Goal: Feedback & Contribution: Submit feedback/report problem

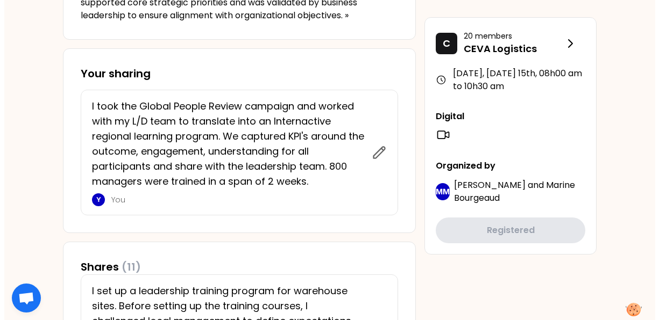
scroll to position [430, 0]
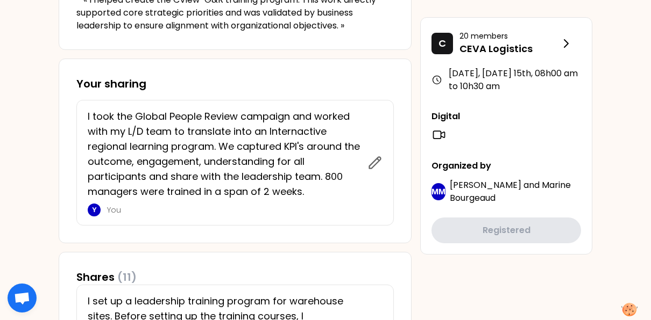
click at [297, 128] on p "I took the Global People Review campaign and worked with my L/D team to transla…" at bounding box center [224, 154] width 273 height 90
click at [299, 128] on p "I took the Global People Review campaign and worked with my L/D team to transla…" at bounding box center [224, 154] width 273 height 90
click at [368, 156] on icon at bounding box center [374, 162] width 15 height 15
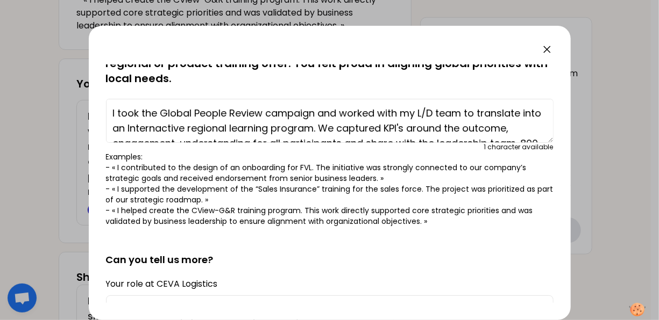
scroll to position [54, 0]
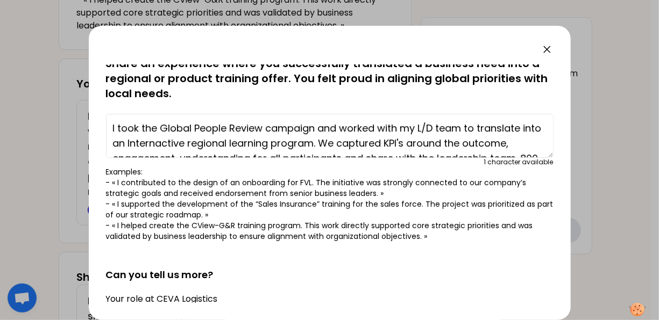
click at [176, 142] on textarea "I took the Global People Review campaign and worked with my L/D team to transla…" at bounding box center [329, 136] width 447 height 44
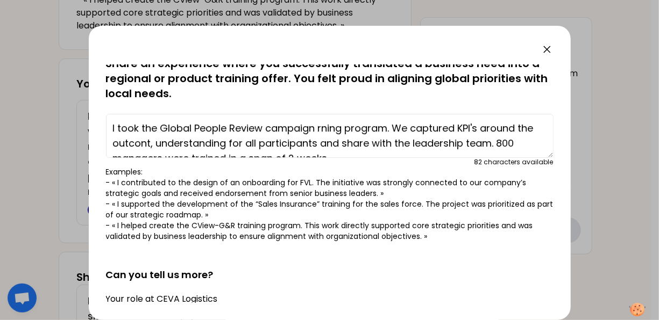
type textarea "I took the Global People Review campaign rning program. We captured KPI's aroun…"
click at [539, 175] on p "Examples: - « I contributed to the design of an onboarding for FVL. The initiat…" at bounding box center [329, 204] width 447 height 75
click at [554, 46] on div "saved You have all played a key role in creating aligned training offers, by id…" at bounding box center [330, 173] width 482 height 295
click at [548, 49] on icon at bounding box center [546, 49] width 13 height 13
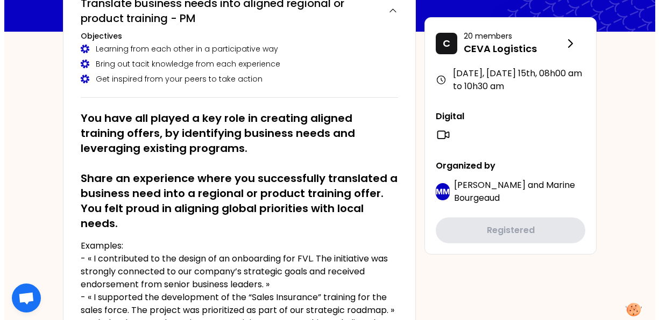
scroll to position [0, 0]
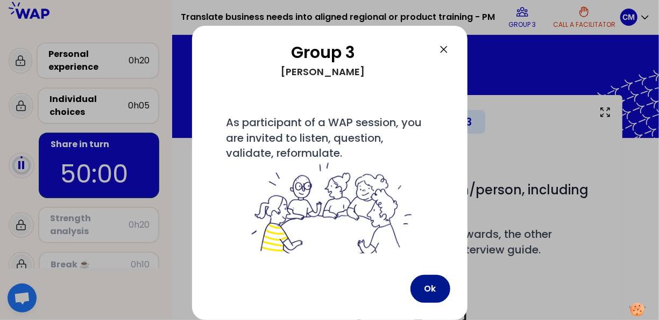
click at [427, 285] on button "Ok" at bounding box center [430, 289] width 40 height 28
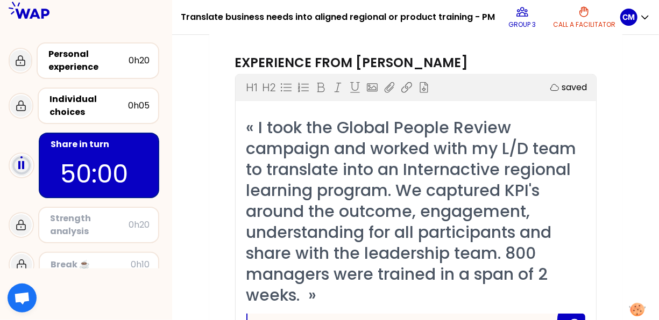
scroll to position [269, 0]
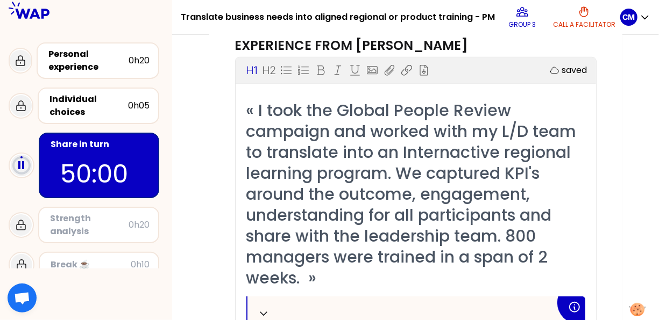
drag, startPoint x: 449, startPoint y: 183, endPoint x: 458, endPoint y: 186, distance: 9.2
click at [448, 182] on span "« I took the Global People Review campaign and worked with my L/D team to trans…" at bounding box center [413, 194] width 334 height 191
drag, startPoint x: 467, startPoint y: 221, endPoint x: 472, endPoint y: 223, distance: 5.5
click at [467, 221] on span "« I took the Global People Review campaign and worked with my L/D team to trans…" at bounding box center [413, 194] width 334 height 191
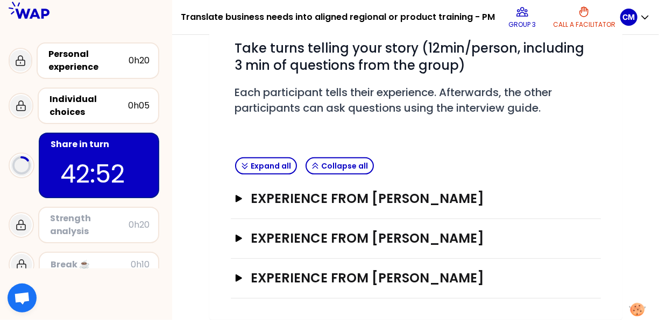
scroll to position [211, 0]
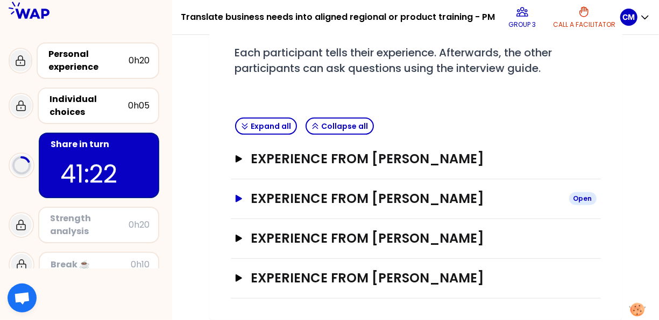
click at [235, 200] on icon "button" at bounding box center [238, 199] width 9 height 8
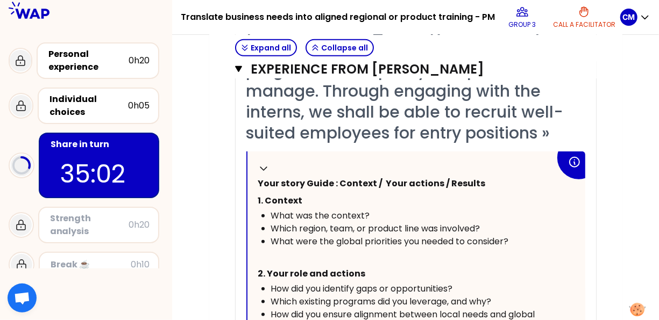
scroll to position [251, 0]
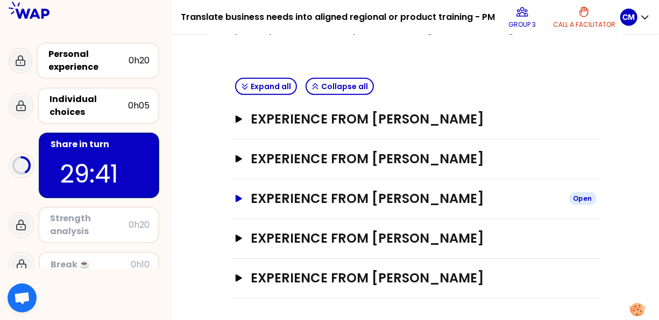
click at [351, 198] on h3 "Experience from [PERSON_NAME]" at bounding box center [405, 198] width 309 height 17
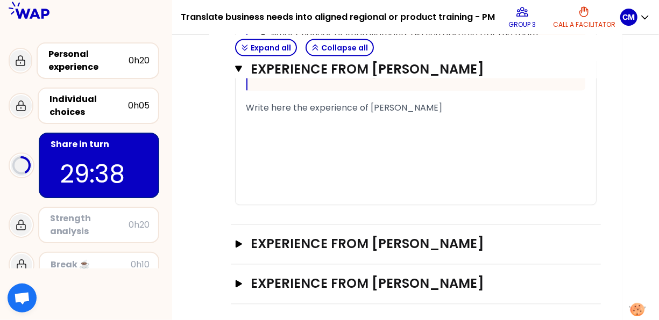
scroll to position [842, 0]
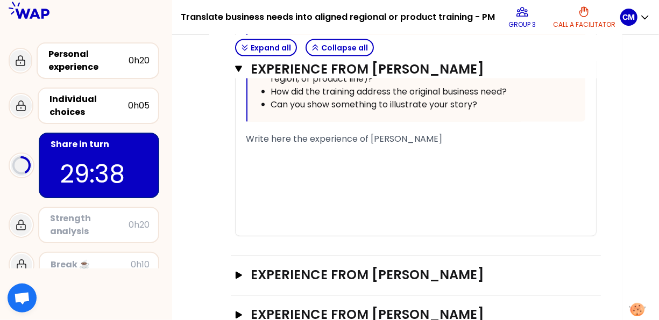
click at [316, 184] on div "﻿" at bounding box center [415, 177] width 339 height 13
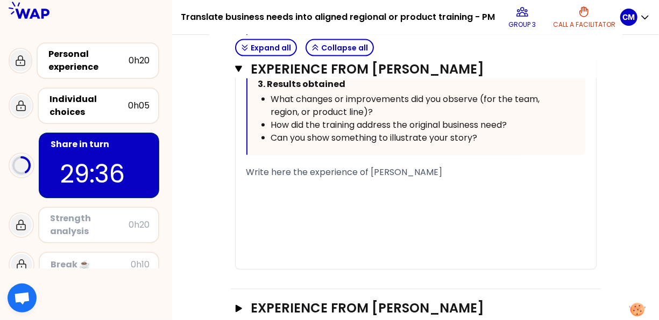
scroll to position [800, 0]
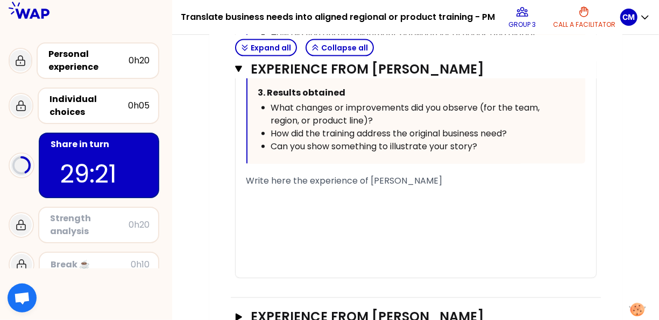
click at [282, 213] on div "﻿" at bounding box center [415, 207] width 339 height 13
click at [276, 201] on div "﻿" at bounding box center [415, 194] width 339 height 13
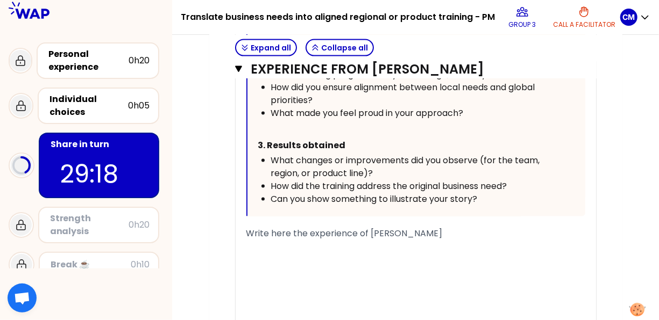
scroll to position [852, 0]
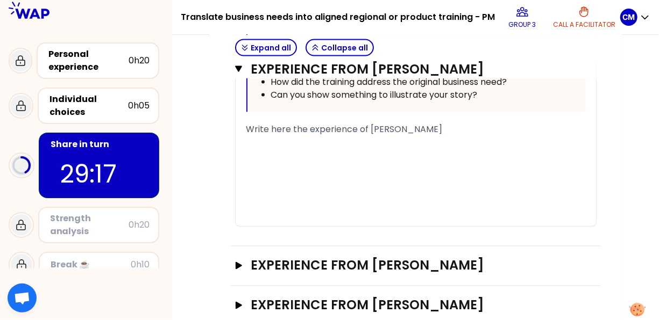
click at [281, 149] on div "﻿" at bounding box center [415, 142] width 339 height 13
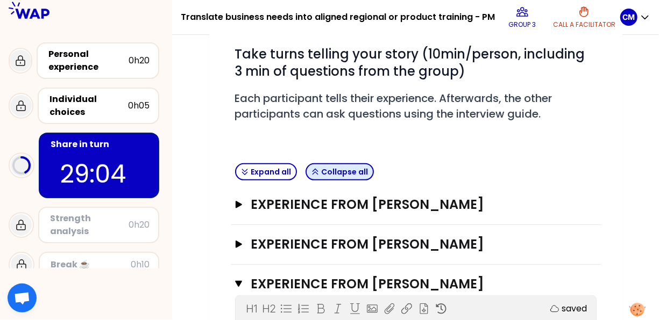
scroll to position [153, 0]
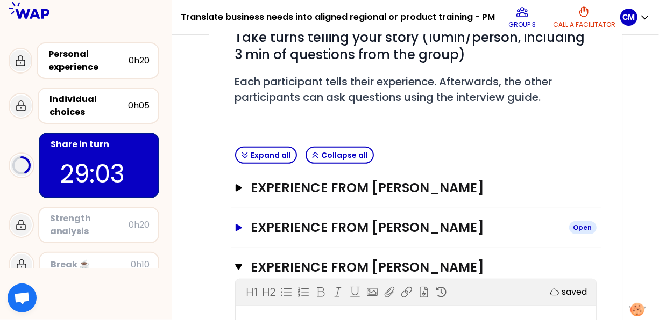
click at [256, 237] on h3 "Experience from [PERSON_NAME]" at bounding box center [405, 227] width 309 height 17
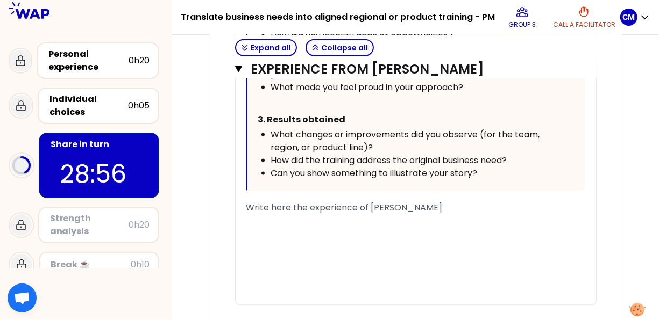
scroll to position [744, 0]
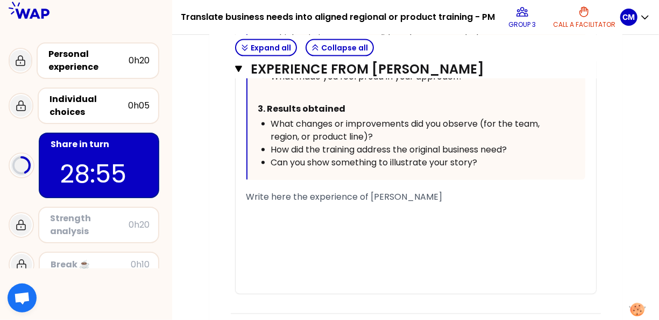
click at [270, 203] on span "Write here the experience of [PERSON_NAME]" at bounding box center [344, 197] width 196 height 12
drag, startPoint x: 254, startPoint y: 220, endPoint x: 262, endPoint y: 218, distance: 7.8
click at [254, 217] on div "﻿" at bounding box center [415, 210] width 339 height 13
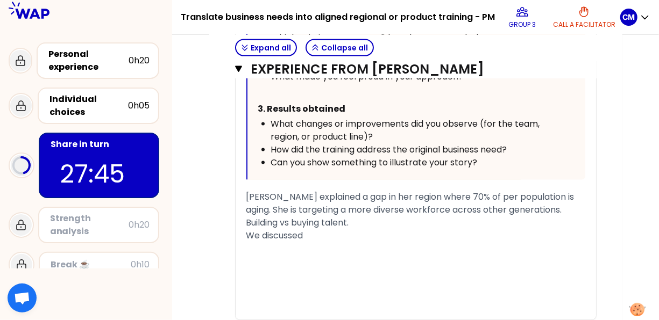
click at [322, 230] on div "[PERSON_NAME] explained a gap in her region where 70% of per population is agin…" at bounding box center [415, 210] width 339 height 39
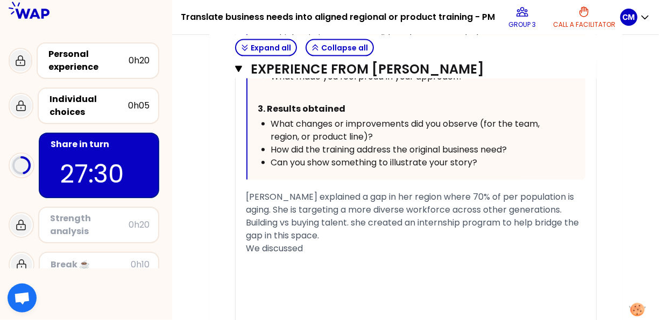
click at [312, 255] on div "We discussed" at bounding box center [415, 248] width 339 height 13
click at [265, 255] on span "We discussed" at bounding box center [274, 248] width 57 height 12
click at [351, 255] on div "We also discussed" at bounding box center [415, 248] width 339 height 13
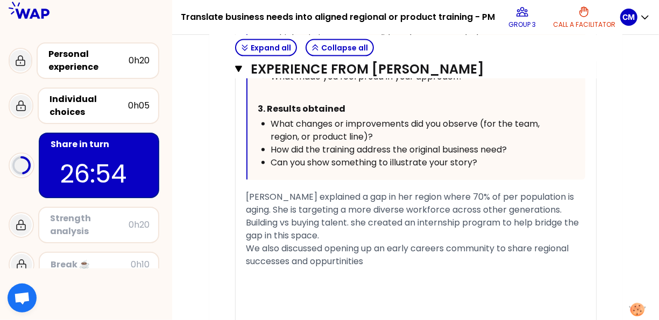
click at [408, 277] on div "﻿" at bounding box center [415, 274] width 339 height 13
click at [407, 268] on div "We also discussed opening up an early careers community to share regional succe…" at bounding box center [415, 255] width 339 height 26
drag, startPoint x: 339, startPoint y: 272, endPoint x: 488, endPoint y: 291, distance: 150.2
click at [295, 268] on div "We also discussed opening up an early careers community to share regional succe…" at bounding box center [415, 255] width 339 height 26
click at [464, 277] on div "﻿" at bounding box center [415, 274] width 339 height 13
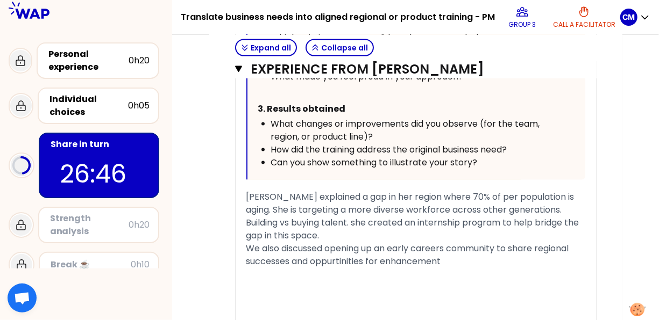
click at [461, 268] on div "We also discussed opening up an early careers community to share regional succe…" at bounding box center [415, 255] width 339 height 26
click at [455, 266] on div "We also discussed opening up an early careers community to share regional succe…" at bounding box center [415, 255] width 339 height 26
click at [455, 263] on div "We also discussed opening up an early careers community to share regional succe…" at bounding box center [415, 255] width 339 height 26
drag, startPoint x: 313, startPoint y: 236, endPoint x: 291, endPoint y: 256, distance: 30.4
click at [264, 256] on span "We also discussed opening up an early careers community to share regional succe…" at bounding box center [408, 254] width 325 height 25
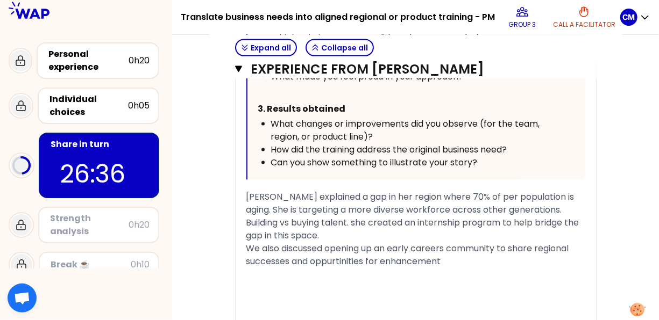
click at [391, 268] on span "We also discussed opening up an early careers community to share regional succe…" at bounding box center [408, 254] width 325 height 25
click at [442, 266] on span "We also discussed opening up an early careers community to share regional succe…" at bounding box center [408, 254] width 325 height 25
click at [442, 268] on span "We also discussed opening up an early careers community to share regional succe…" at bounding box center [408, 254] width 325 height 25
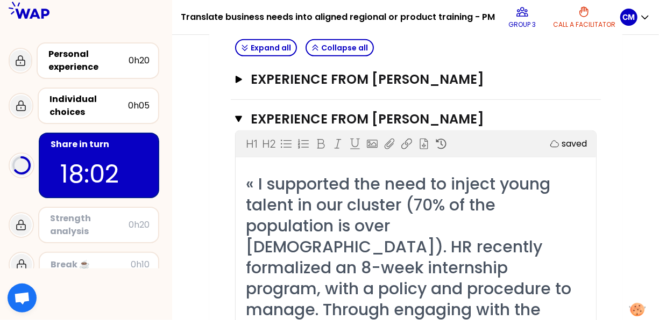
scroll to position [206, 0]
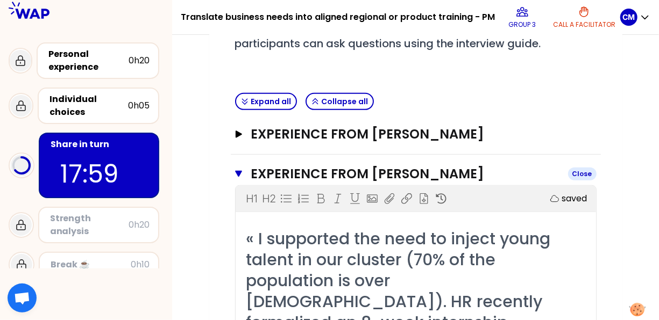
click at [238, 177] on icon "button" at bounding box center [238, 174] width 7 height 6
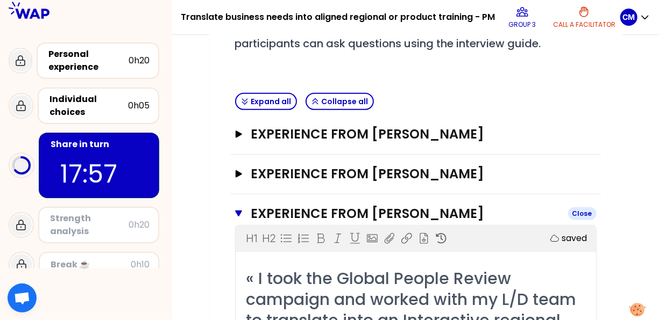
click at [238, 218] on icon "button" at bounding box center [239, 214] width 8 height 9
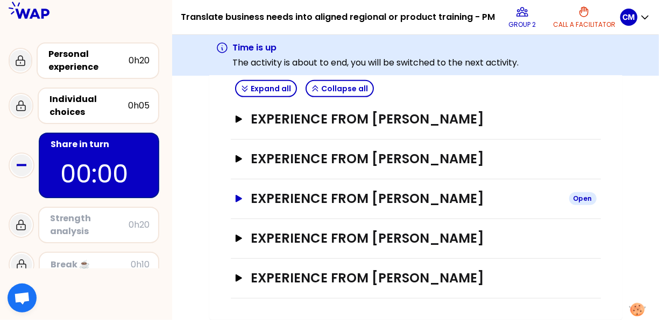
scroll to position [291, 0]
click at [246, 281] on button "Experience from [PERSON_NAME] Open" at bounding box center [415, 278] width 361 height 17
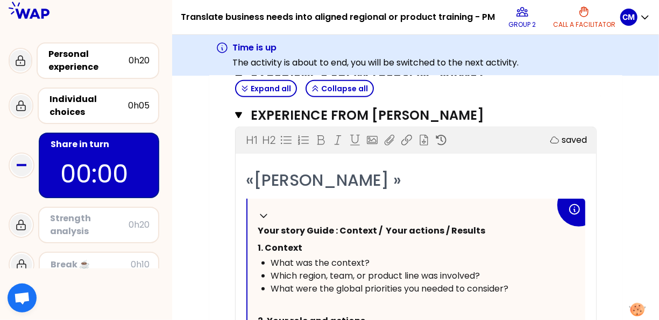
scroll to position [411, 0]
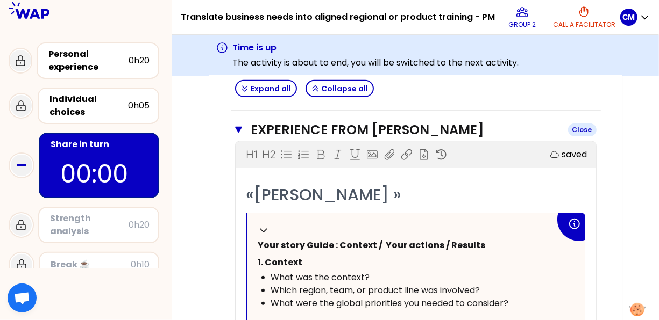
click at [236, 134] on icon "button" at bounding box center [239, 130] width 8 height 9
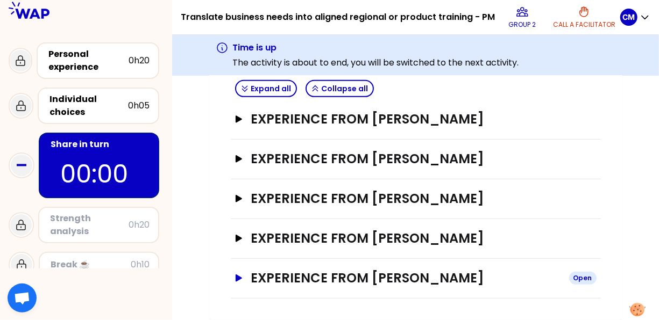
scroll to position [291, 0]
click at [236, 198] on icon "button" at bounding box center [238, 198] width 6 height 7
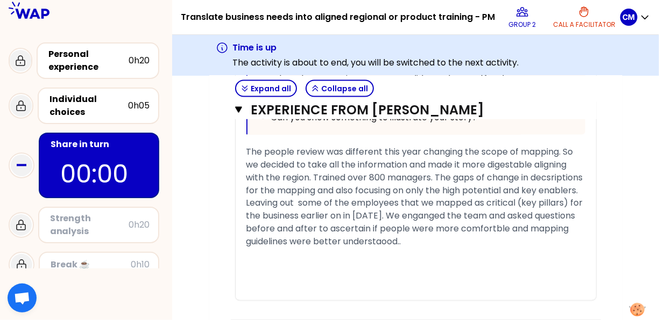
scroll to position [829, 0]
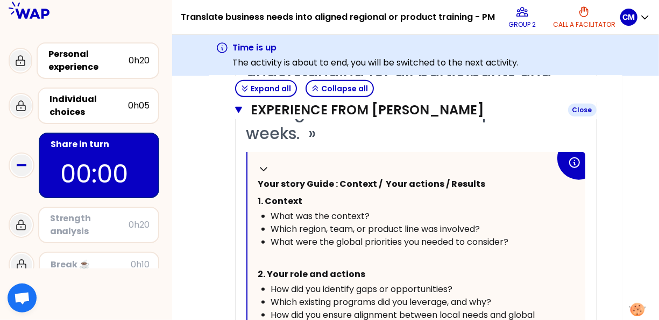
click at [238, 115] on icon "button" at bounding box center [239, 110] width 8 height 9
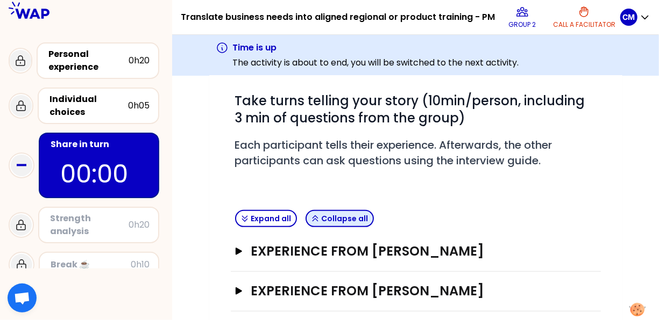
scroll to position [184, 0]
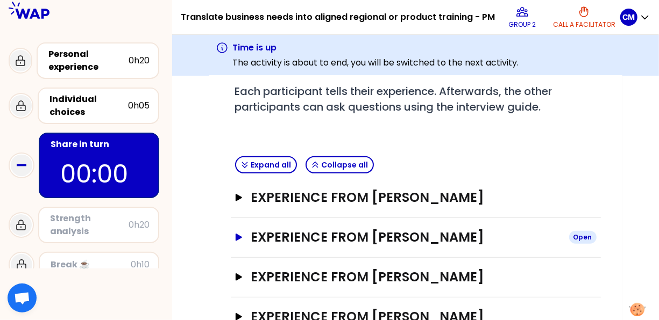
click at [240, 241] on icon "button" at bounding box center [238, 238] width 9 height 8
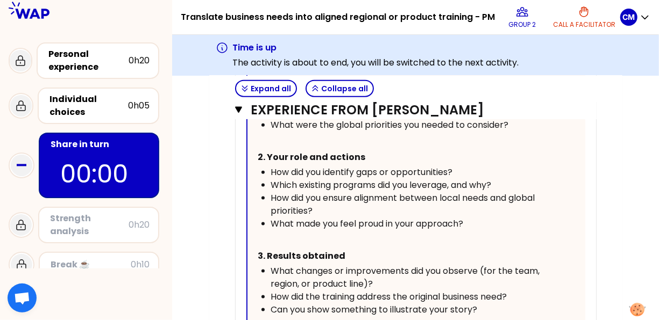
scroll to position [603, 0]
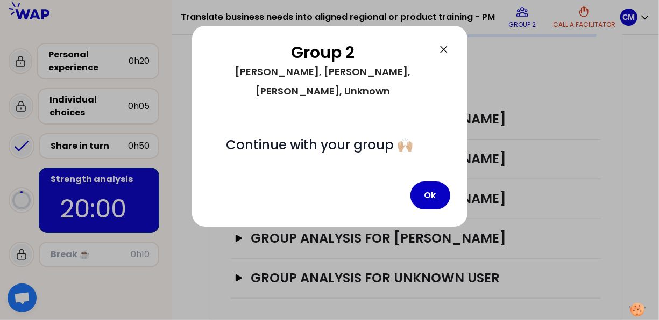
scroll to position [446, 0]
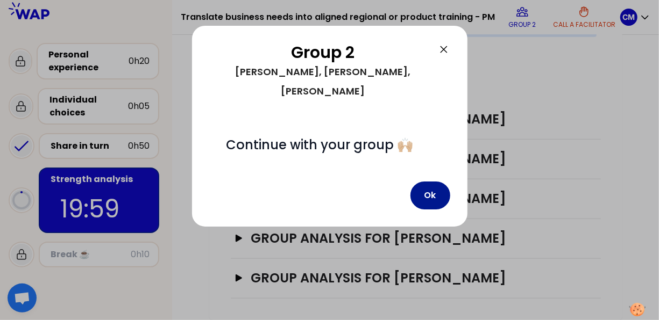
click at [430, 182] on button "Ok" at bounding box center [430, 196] width 40 height 28
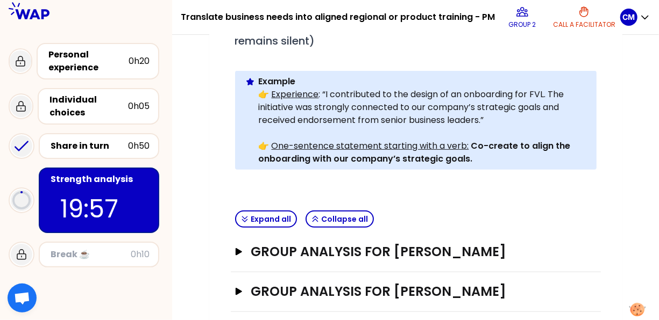
scroll to position [392, 0]
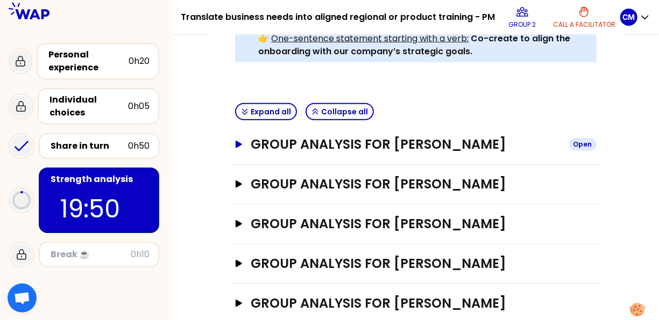
click at [239, 148] on icon "button" at bounding box center [238, 144] width 6 height 7
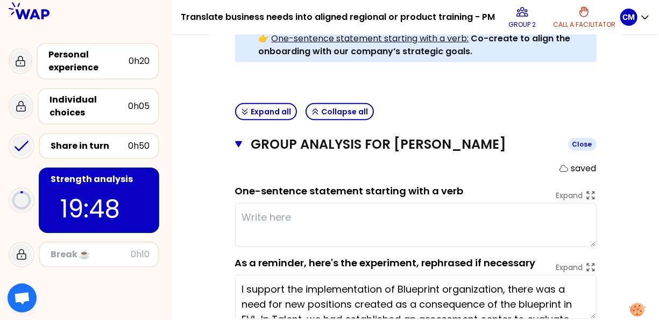
click at [238, 148] on icon "button" at bounding box center [238, 144] width 7 height 6
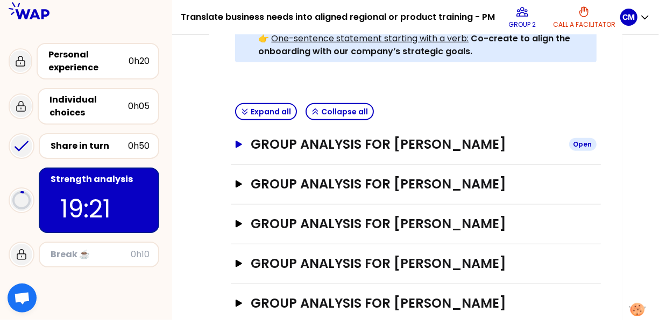
click at [241, 148] on icon "button" at bounding box center [238, 144] width 6 height 7
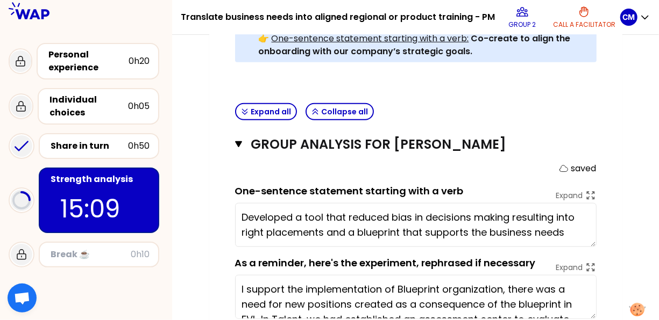
type textarea "Developed a tool that reduced bias in decisions making resulting into right pla…"
click at [239, 153] on button "Group analysis for [PERSON_NAME] Close" at bounding box center [415, 144] width 361 height 17
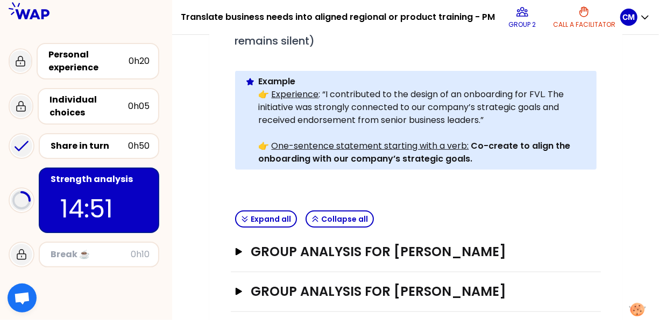
scroll to position [446, 0]
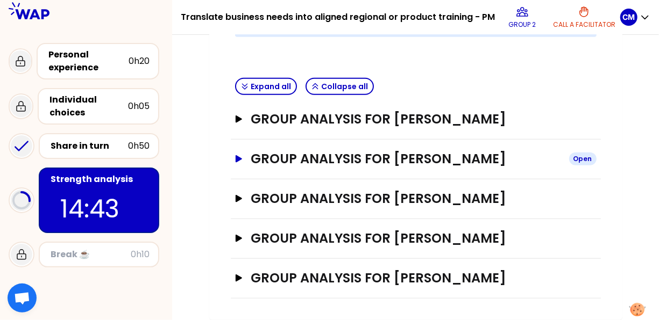
click at [238, 161] on icon "button" at bounding box center [238, 158] width 6 height 7
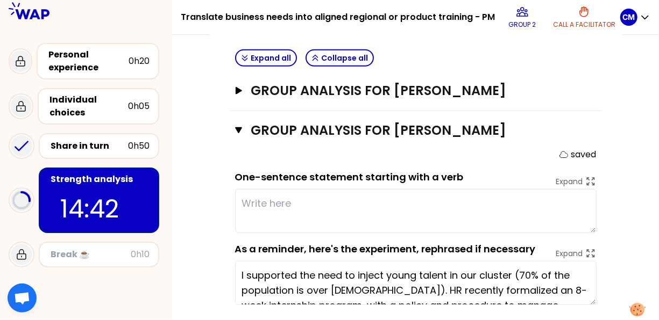
click at [259, 228] on textarea at bounding box center [415, 211] width 361 height 44
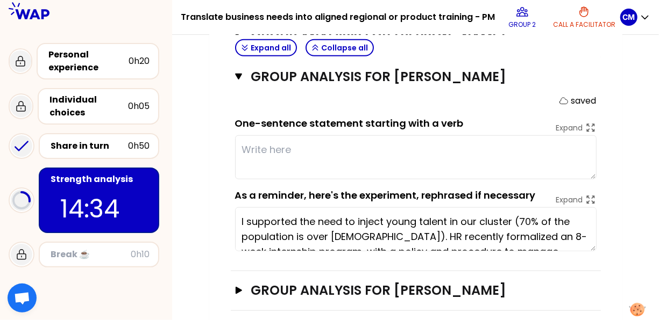
click at [289, 180] on textarea at bounding box center [415, 157] width 361 height 44
click at [290, 180] on textarea at bounding box center [415, 157] width 361 height 44
click at [268, 177] on textarea at bounding box center [415, 157] width 361 height 44
type textarea "l"
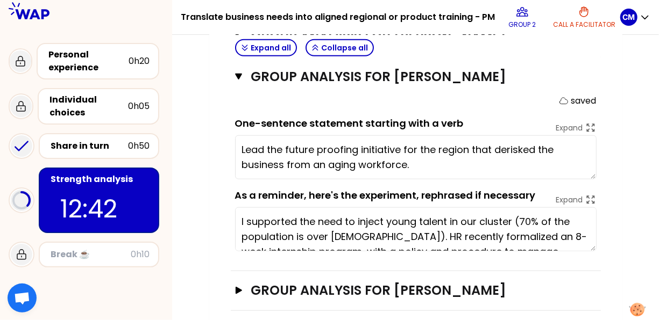
type textarea "Lead the future proofing initiative for the region that derisked the business f…"
click at [208, 195] on div "My group number: 2 Objectives # As a group, identify the strength behind each e…" at bounding box center [415, 3] width 487 height 817
click at [239, 80] on icon "button" at bounding box center [238, 77] width 7 height 6
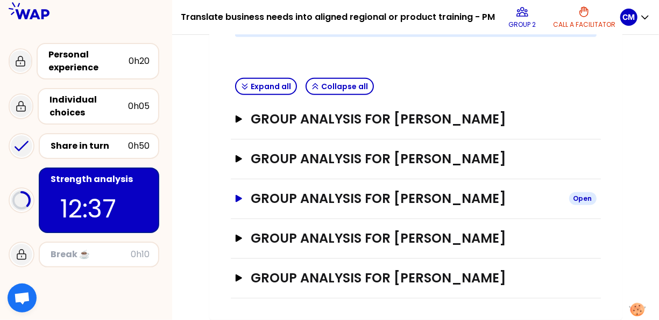
click at [235, 200] on icon "button" at bounding box center [238, 199] width 9 height 8
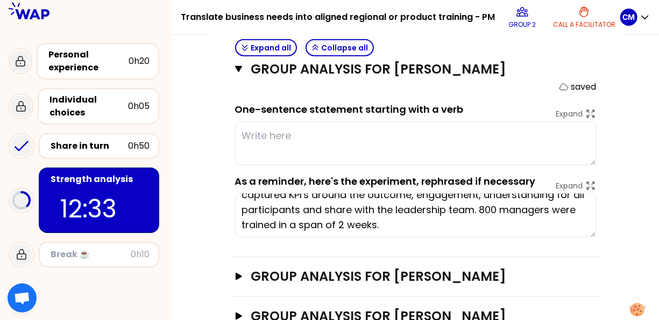
scroll to position [0, 0]
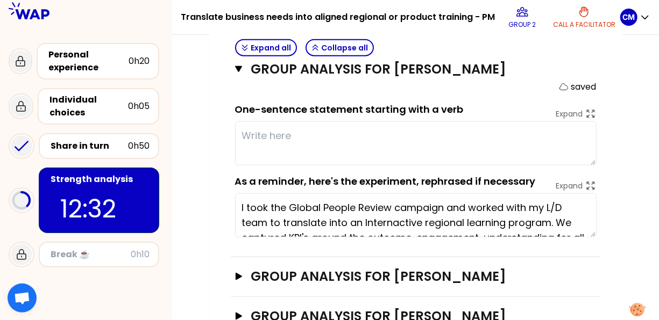
type textarea "T"
type textarea "Led"
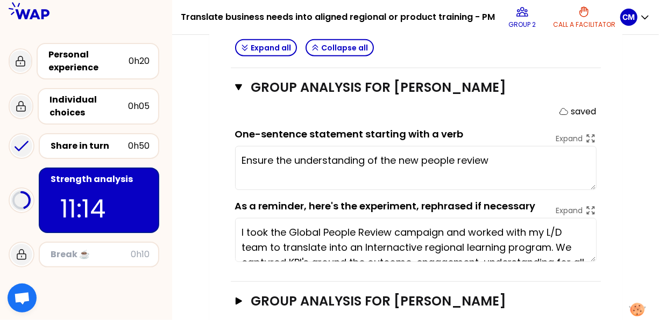
scroll to position [512, 0]
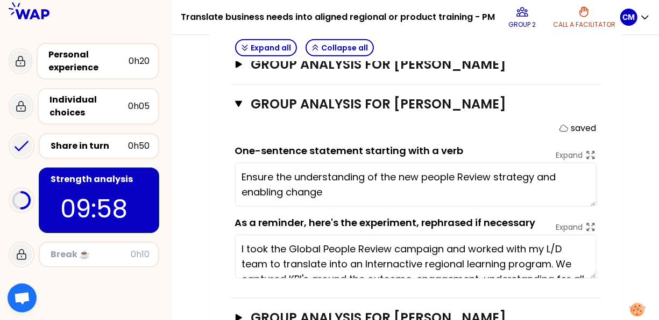
type textarea "Ensure the understanding of the new people Review strategy and enabling change."
click at [240, 109] on icon "button" at bounding box center [239, 104] width 8 height 9
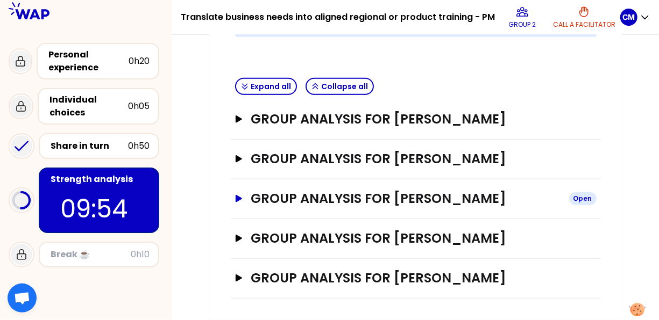
scroll to position [446, 0]
click at [236, 242] on icon "button" at bounding box center [238, 238] width 6 height 7
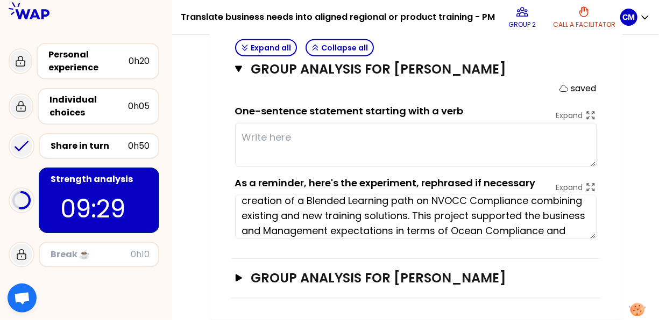
scroll to position [2, 0]
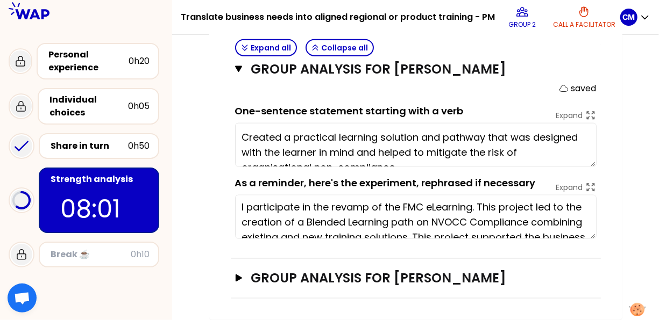
type textarea "Created a practical learning solution and pathway that was designed with the le…"
click at [238, 73] on icon "button" at bounding box center [238, 69] width 7 height 6
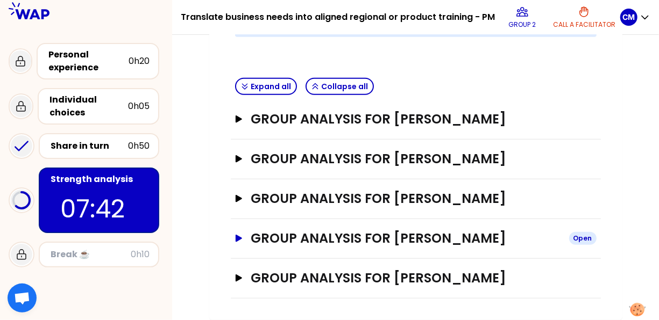
scroll to position [446, 0]
click at [237, 279] on icon "button" at bounding box center [238, 278] width 6 height 7
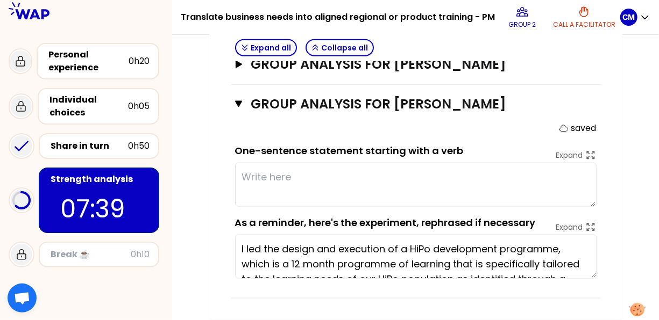
scroll to position [607, 0]
click at [270, 262] on textarea "I led the design and execution of a HiPo development programme, which is a 12 m…" at bounding box center [415, 257] width 361 height 44
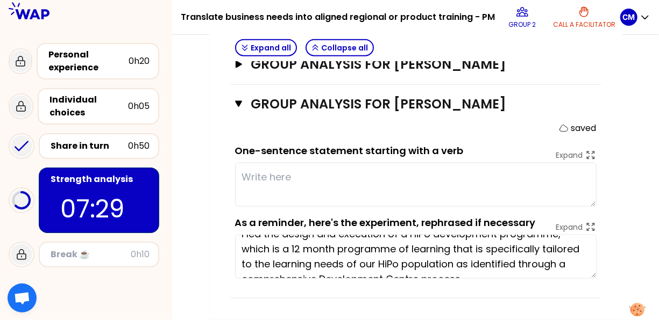
scroll to position [30, 0]
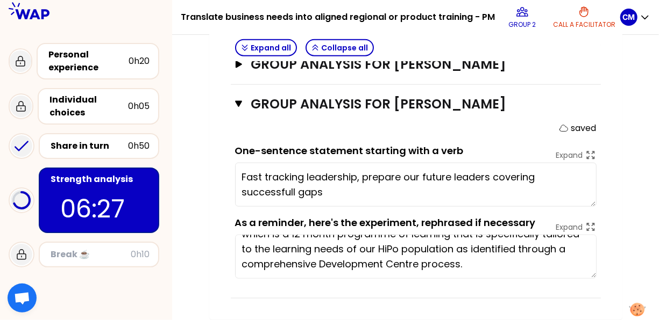
type textarea "Fast tracking leadership, prepare our future leaders covering successful gaps"
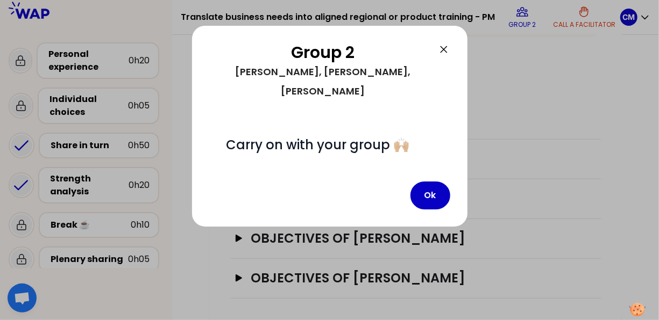
scroll to position [362, 0]
click at [428, 182] on button "Ok" at bounding box center [430, 196] width 40 height 28
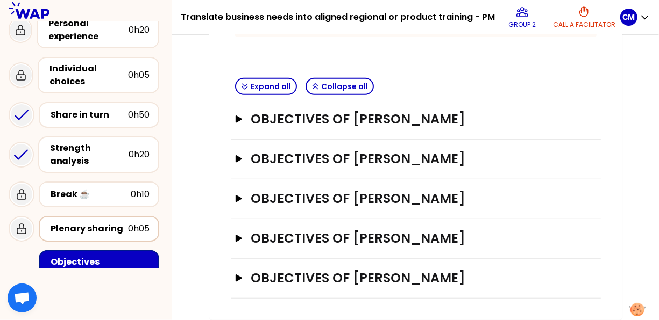
scroll to position [54, 0]
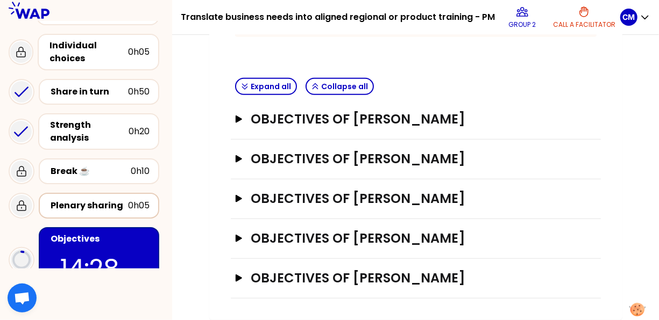
click at [84, 199] on div "Plenary sharing 0h05" at bounding box center [98, 205] width 101 height 15
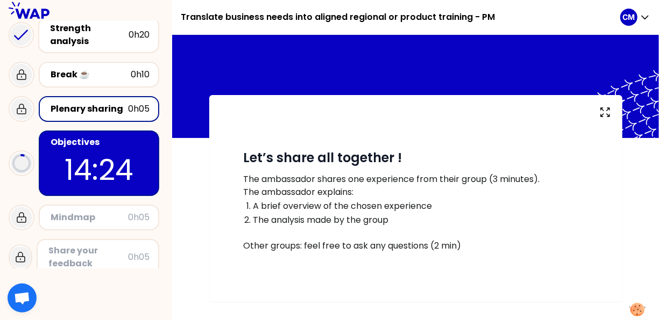
scroll to position [161, 0]
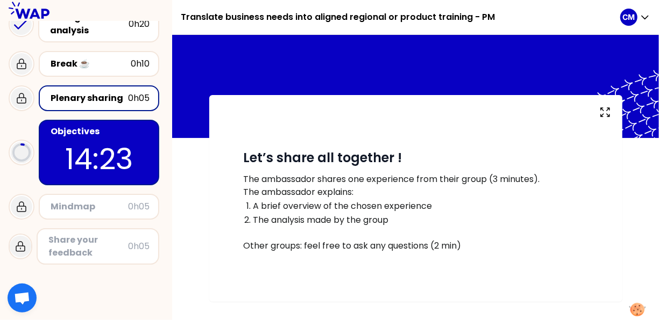
drag, startPoint x: 527, startPoint y: 244, endPoint x: 184, endPoint y: 244, distance: 343.0
click at [525, 244] on p "Other groups: feel free to ask any questions (2 min)" at bounding box center [416, 246] width 344 height 13
click at [115, 158] on p "14:22" at bounding box center [98, 159] width 101 height 42
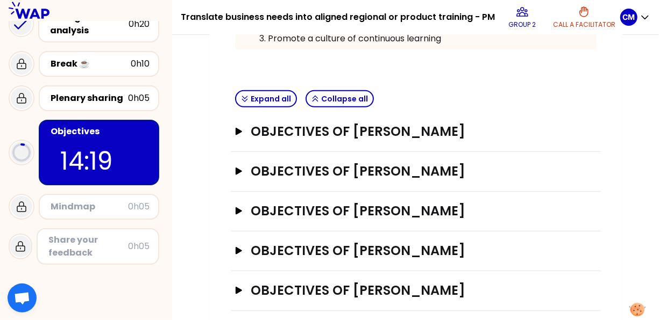
scroll to position [269, 0]
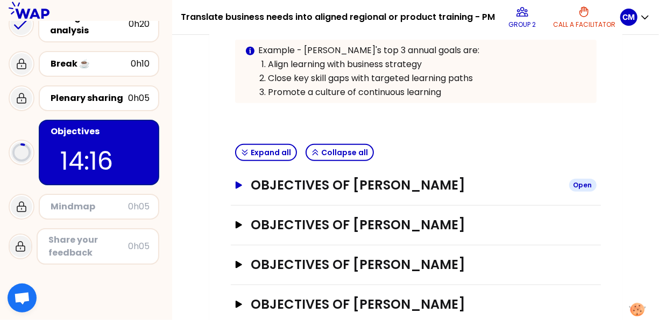
click at [236, 189] on icon "button" at bounding box center [238, 185] width 6 height 7
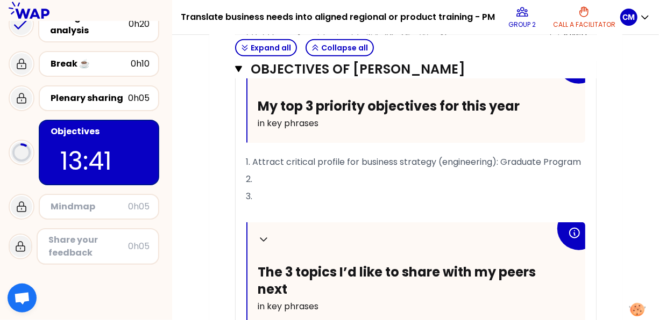
scroll to position [430, 0]
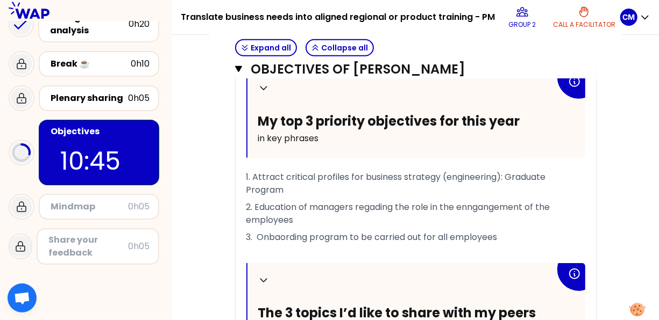
click at [238, 73] on icon "button" at bounding box center [238, 69] width 7 height 6
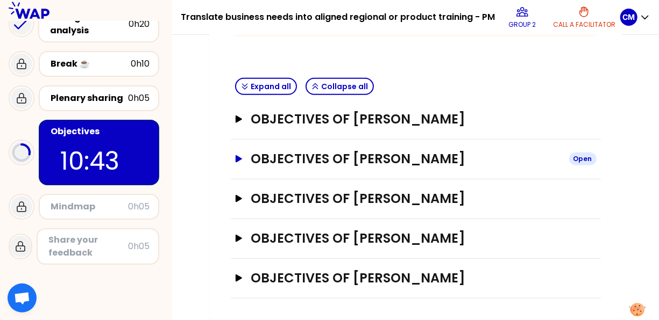
click at [234, 161] on icon "button" at bounding box center [238, 159] width 9 height 8
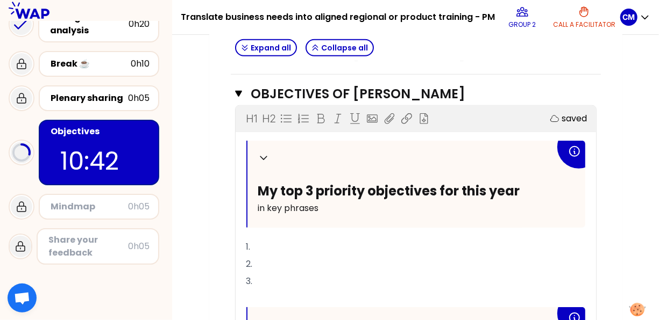
scroll to position [416, 0]
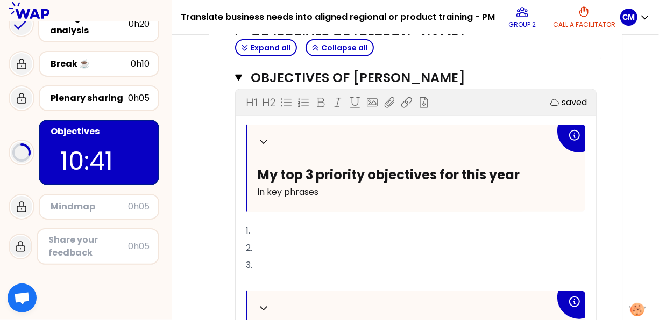
click at [281, 240] on p "1." at bounding box center [415, 231] width 339 height 17
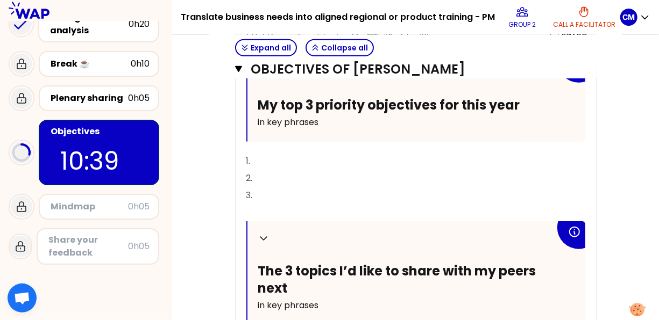
scroll to position [470, 0]
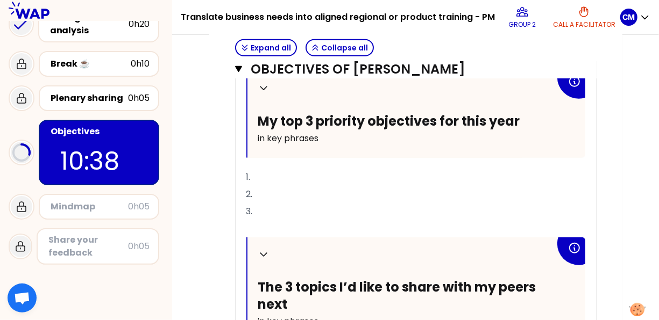
click at [275, 186] on p "1." at bounding box center [415, 177] width 339 height 17
click at [274, 186] on p "1." at bounding box center [415, 177] width 339 height 17
drag, startPoint x: 308, startPoint y: 204, endPoint x: 252, endPoint y: 205, distance: 55.9
click at [252, 186] on p "1. [GEOGRAPHIC_DATA]" at bounding box center [415, 177] width 339 height 17
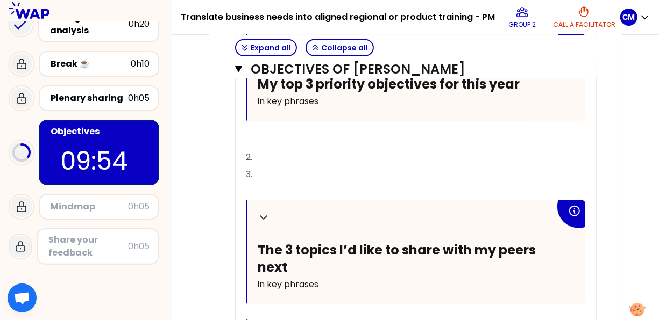
scroll to position [524, 0]
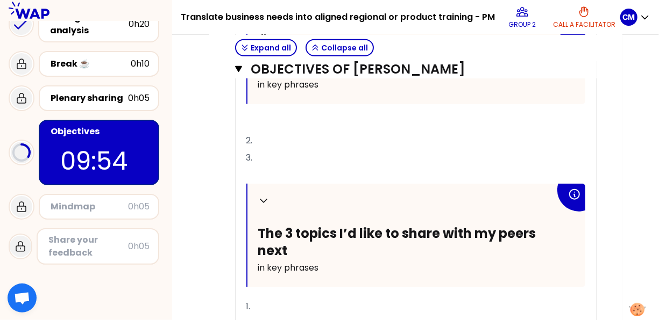
click at [299, 149] on p "2." at bounding box center [415, 140] width 339 height 17
click at [288, 132] on p "﻿" at bounding box center [415, 123] width 339 height 17
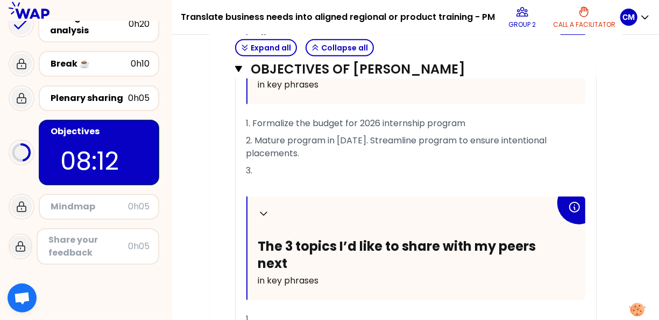
drag, startPoint x: 428, startPoint y: 168, endPoint x: 340, endPoint y: 180, distance: 89.4
click at [340, 162] on p "2. Mature program in [DATE]. Streamline program to ensure intentional placement…" at bounding box center [415, 147] width 339 height 30
click at [277, 180] on p "3." at bounding box center [415, 170] width 339 height 17
drag, startPoint x: 449, startPoint y: 168, endPoint x: 411, endPoint y: 169, distance: 37.6
click at [411, 160] on span "2. Mature program in [DATE]. Streamline program to ensure intentional placement…" at bounding box center [397, 146] width 303 height 25
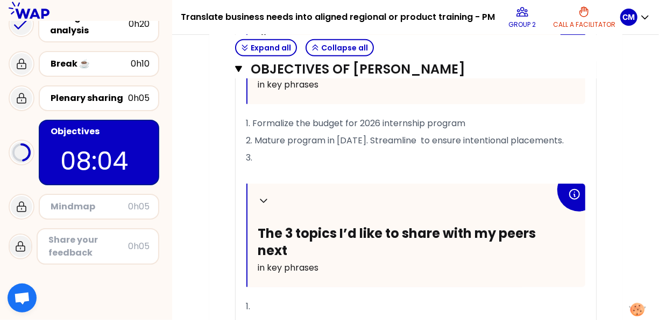
click at [563, 149] on p "2. Mature program in [DATE]. Streamline to ensure intentional placements." at bounding box center [415, 140] width 339 height 17
drag, startPoint x: 398, startPoint y: 169, endPoint x: 394, endPoint y: 174, distance: 6.1
click at [389, 149] on p "2. Mature program in [DATE]. Streamline to ensure intentional placements." at bounding box center [415, 140] width 339 height 17
click at [412, 147] on span "2. Mature program in [DATE]. Streamline to ensure intentional placements." at bounding box center [405, 140] width 318 height 12
click at [569, 149] on p "2. Mature program in [DATE]. Streamline to ensure intentional placements." at bounding box center [415, 140] width 339 height 17
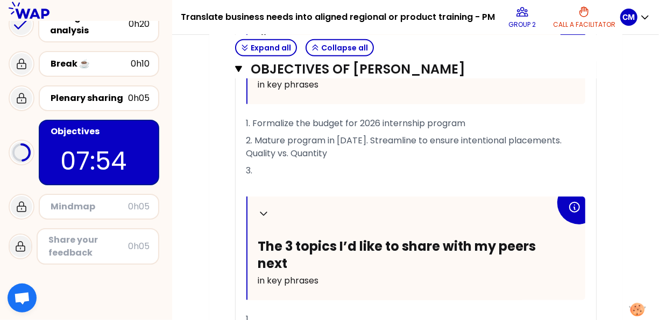
click at [280, 180] on p "3." at bounding box center [415, 170] width 339 height 17
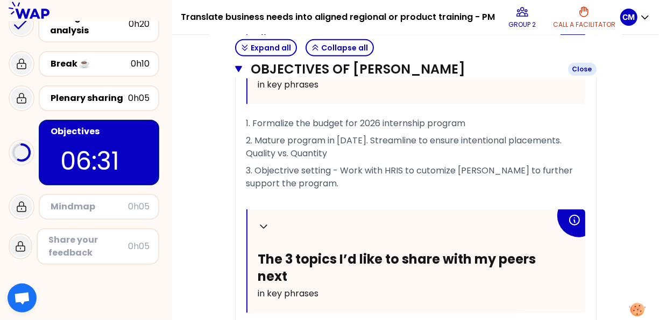
click at [239, 73] on icon "button" at bounding box center [238, 69] width 7 height 6
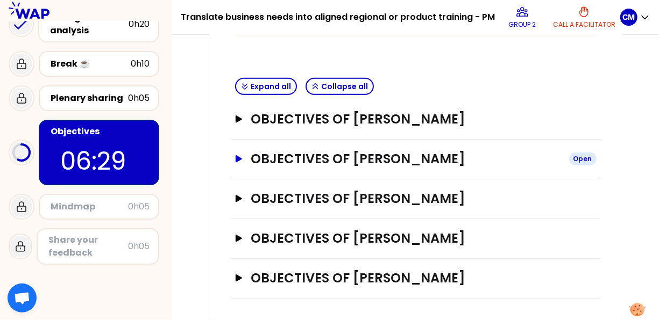
click at [238, 159] on icon "button" at bounding box center [238, 158] width 6 height 7
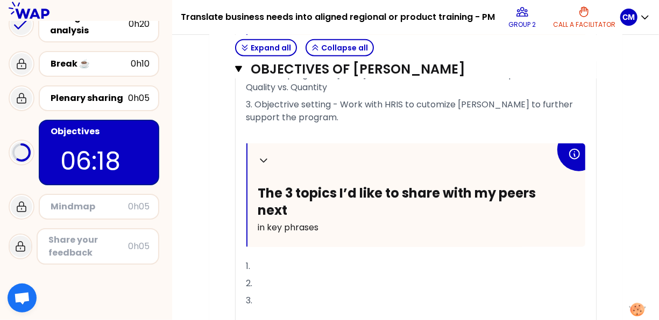
scroll to position [685, 0]
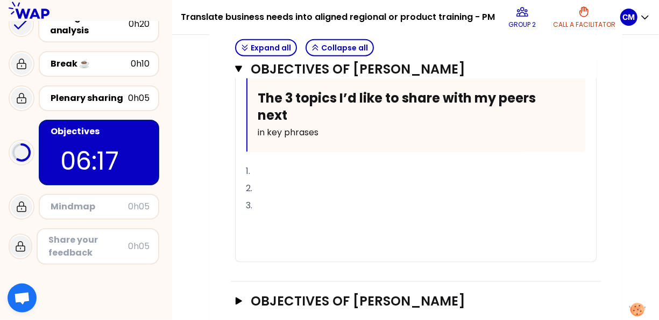
click at [313, 180] on p "1." at bounding box center [415, 171] width 339 height 17
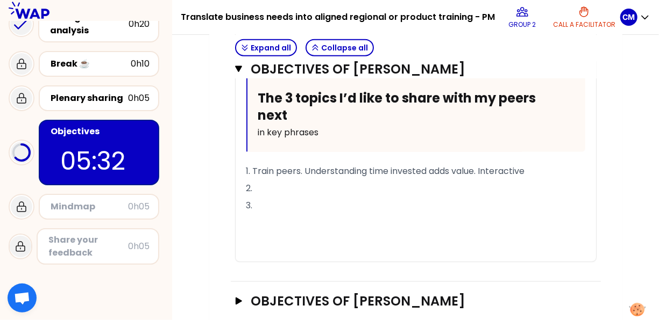
click at [275, 197] on p "2." at bounding box center [415, 188] width 339 height 17
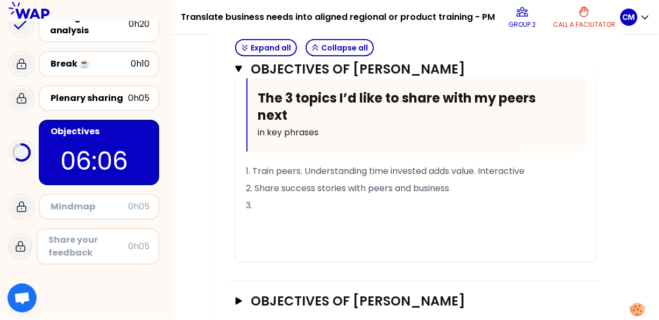
click at [269, 215] on p "3." at bounding box center [415, 205] width 339 height 17
click at [239, 73] on icon "button" at bounding box center [238, 69] width 7 height 6
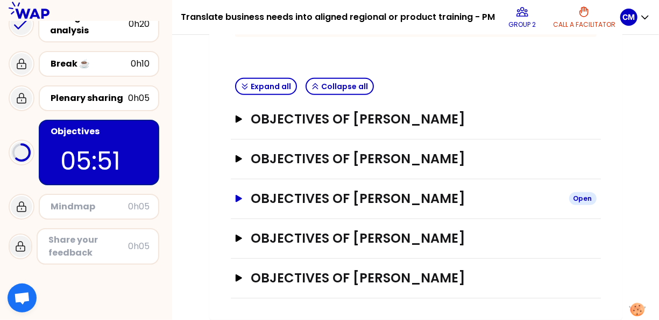
click at [235, 198] on icon "button" at bounding box center [238, 198] width 6 height 7
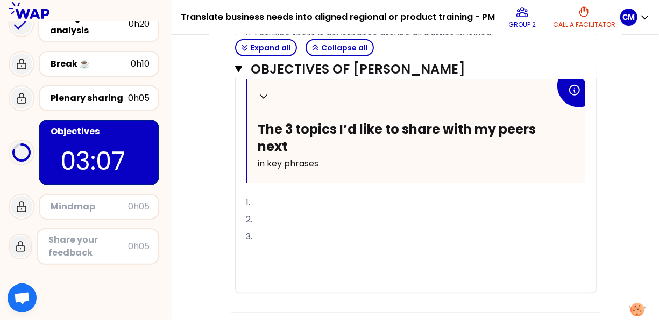
scroll to position [681, 0]
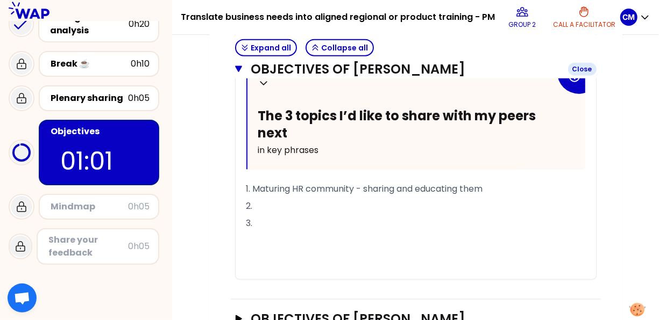
click at [237, 73] on icon "button" at bounding box center [238, 69] width 7 height 6
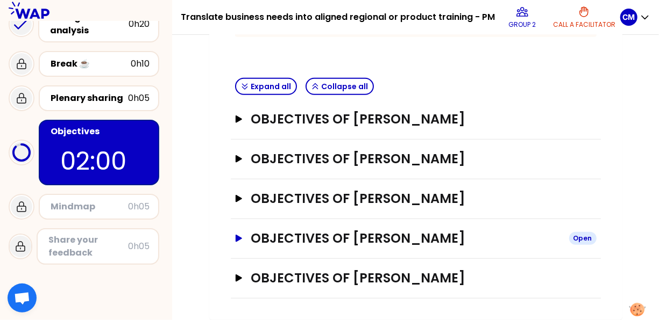
click at [236, 239] on icon "button" at bounding box center [238, 238] width 6 height 7
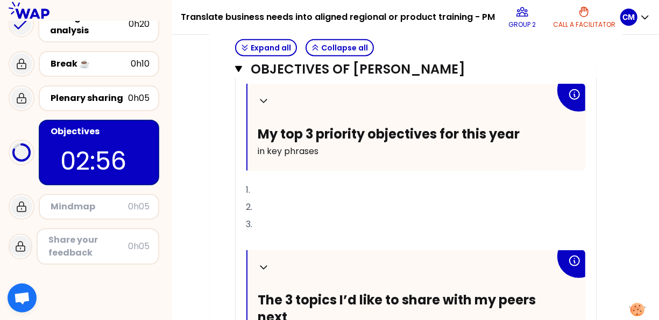
scroll to position [520, 0]
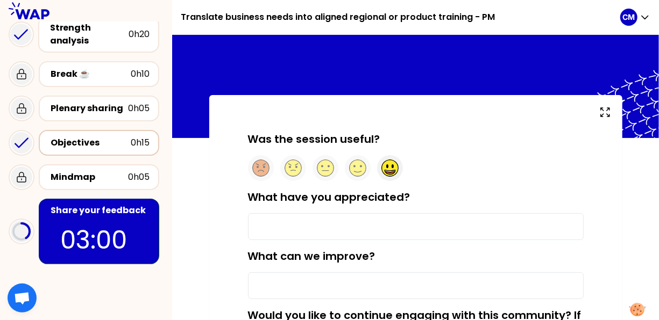
click at [387, 165] on ellipse at bounding box center [387, 167] width 2 height 4
click at [298, 226] on input "What have you appreciated?" at bounding box center [415, 226] width 335 height 27
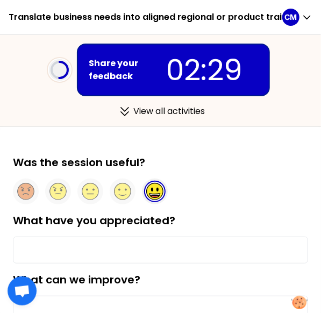
click at [100, 249] on input "What have you appreciated?" at bounding box center [160, 250] width 295 height 27
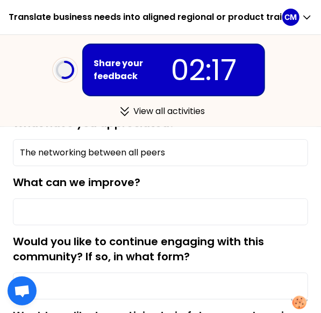
scroll to position [108, 0]
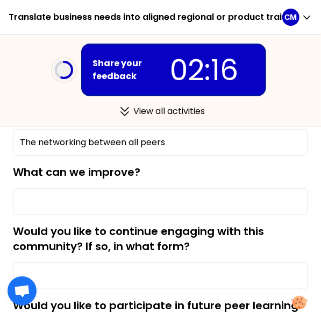
type input "The networking between all peers"
click at [105, 201] on input "What can we improve?" at bounding box center [160, 201] width 295 height 27
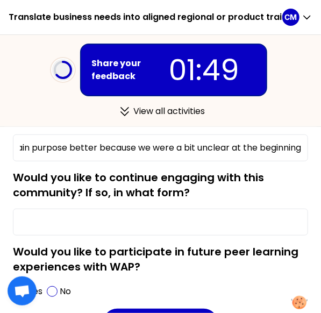
scroll to position [0, 62]
type input "Maybe explain purpose better because we were a bit unclear at the beginning"
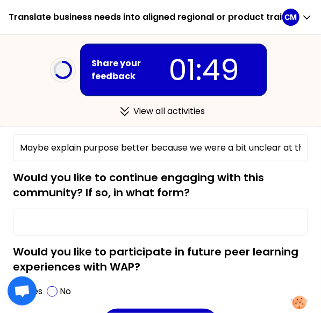
click at [108, 218] on input "Would you like to continue engaging with this community? If so, in what form?" at bounding box center [160, 222] width 295 height 27
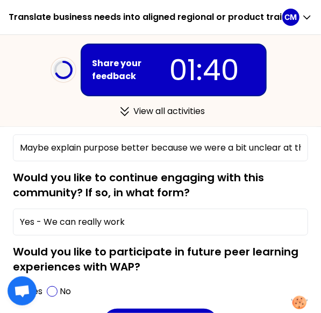
click at [152, 211] on input "Yes - We can really work" at bounding box center [160, 222] width 295 height 27
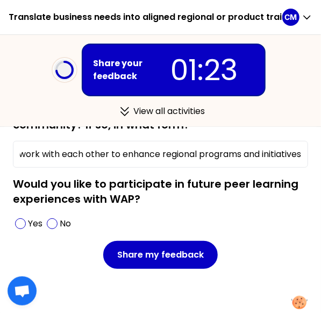
scroll to position [231, 0]
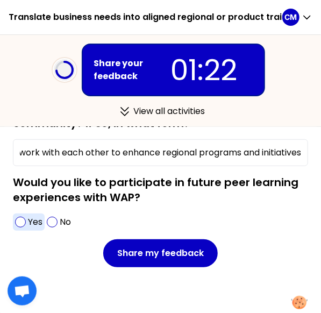
type input "Yes - We can really work with each other to enhance regional programs and initi…"
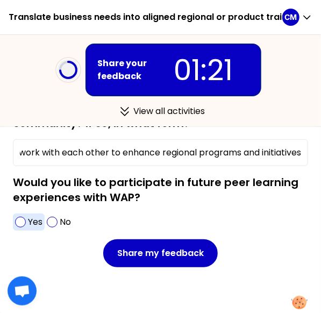
scroll to position [0, 0]
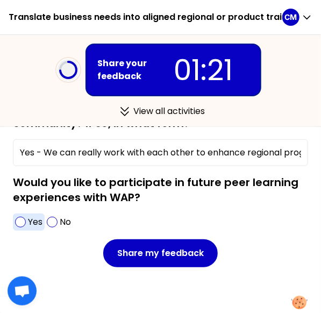
click at [22, 219] on span at bounding box center [20, 222] width 11 height 11
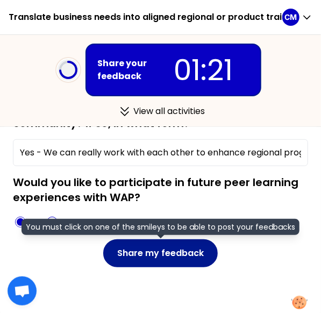
click at [155, 246] on button "Share my feedback" at bounding box center [160, 253] width 115 height 28
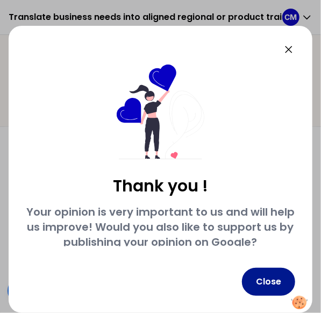
click at [258, 286] on button "Close" at bounding box center [268, 282] width 53 height 28
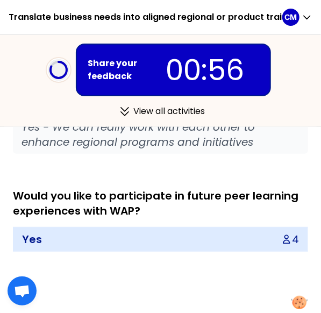
scroll to position [769, 0]
